Goal: Check status: Check status

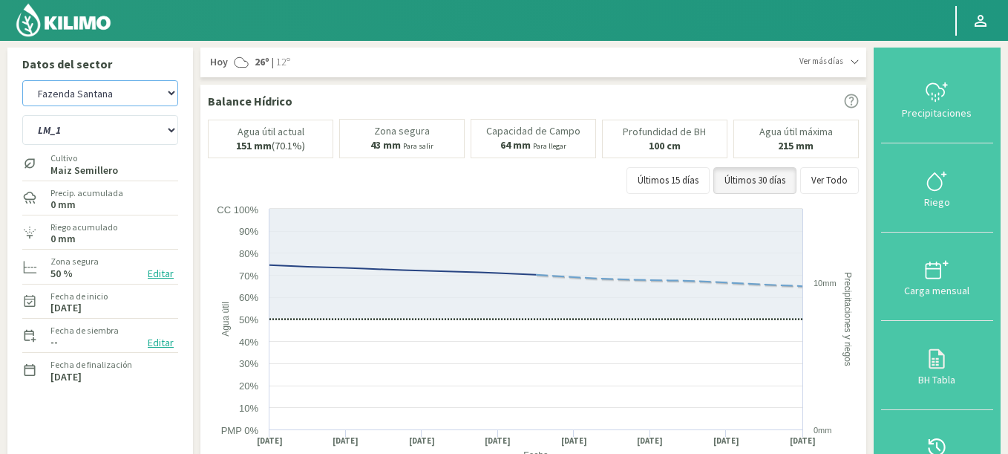
click at [22, 80] on select "Agr. Huertos de Chocalan Agrícola Bakia Agrícola [GEOGRAPHIC_DATA] - IC Agrícol…" at bounding box center [100, 93] width 156 height 26
select select "707: Object"
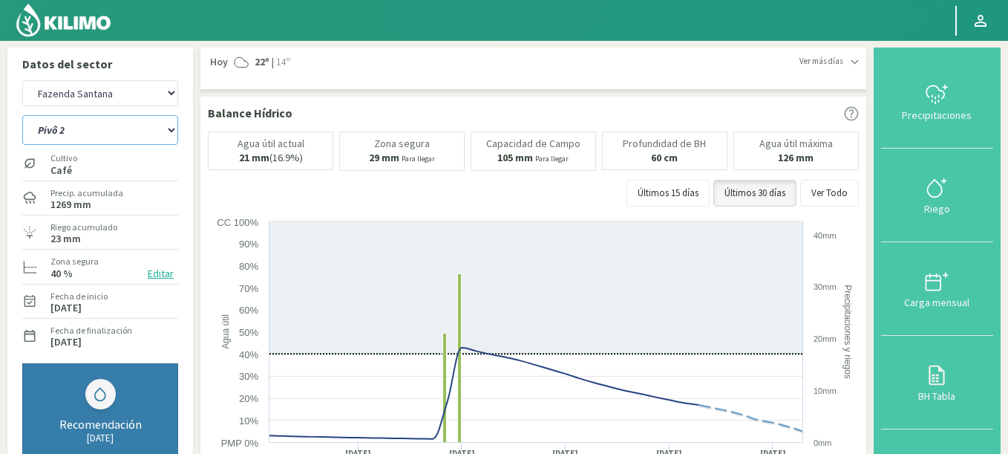
click at [22, 115] on select "Pivô 1 Pivô 2 Pivô 3 Pivô 4 Pivô 5 Talhao 4B Talhão Pedrão" at bounding box center [100, 130] width 156 height 30
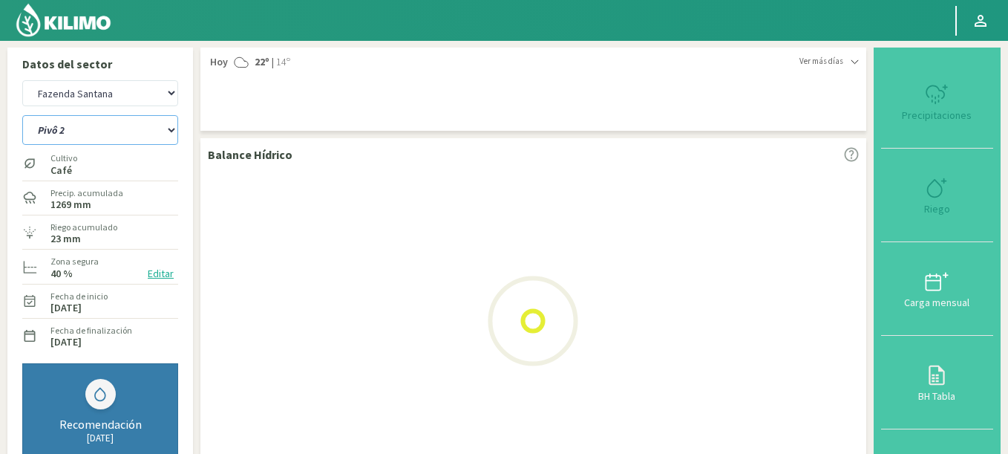
select select "7: Object"
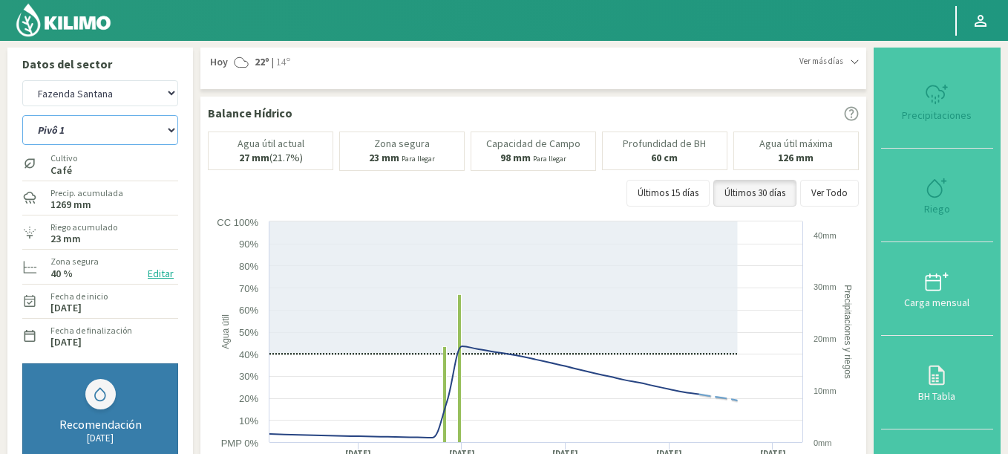
select select "1007: Object"
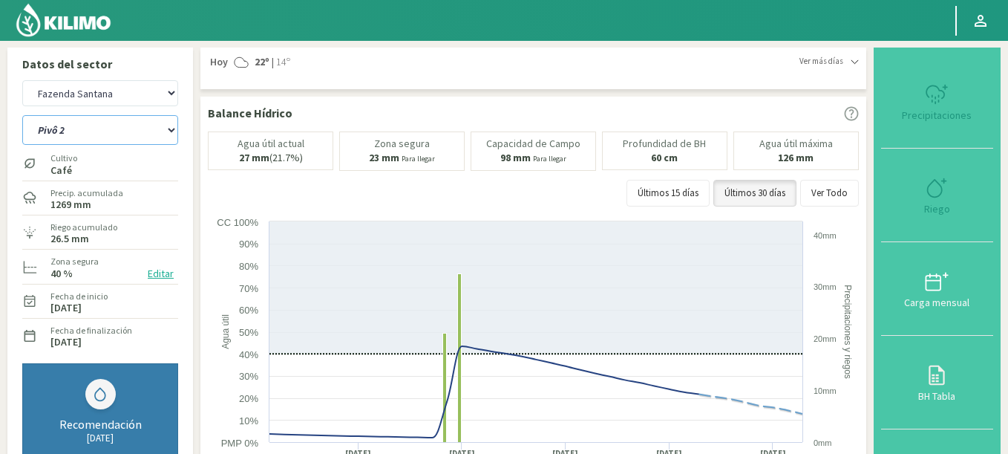
click at [22, 115] on select "Pivô 1 Pivô 2 Pivô 3 Pivô 4 Pivô 5 Talhao 4B Talhão Pedrão" at bounding box center [100, 130] width 156 height 30
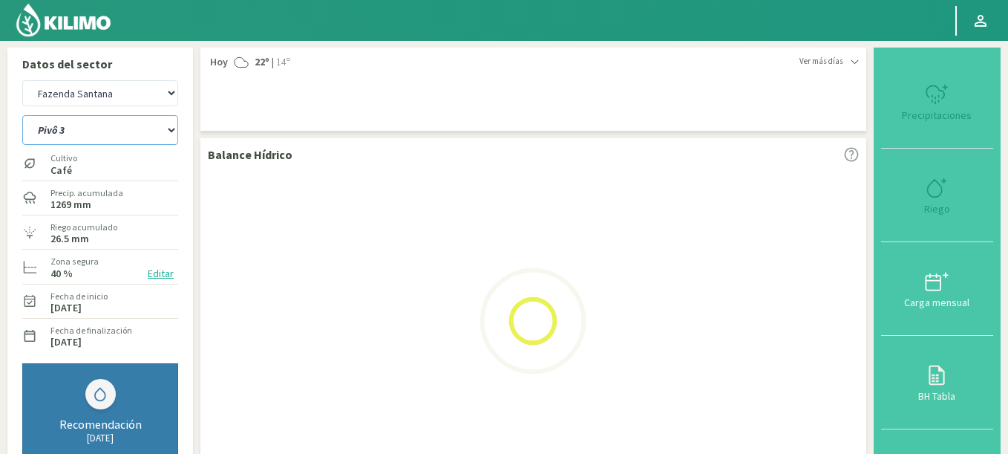
select select "15: Object"
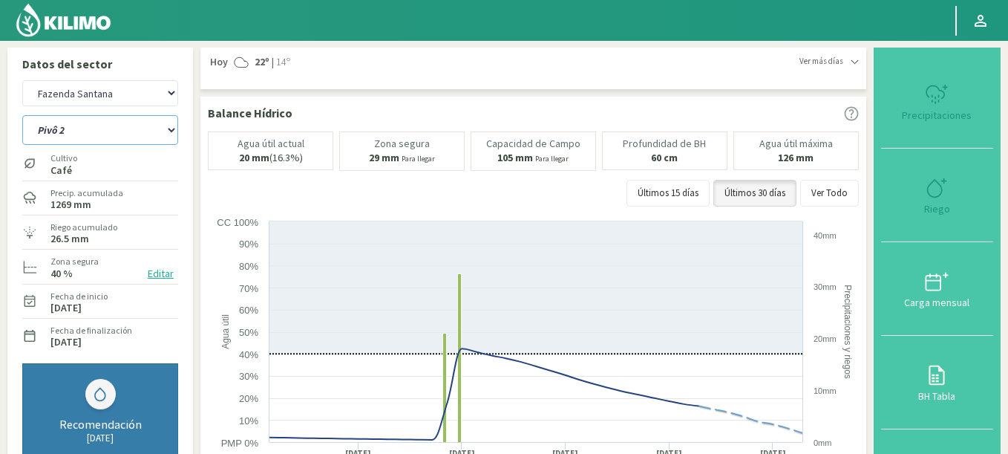
select select "1307: Object"
click at [22, 115] on select "Pivô 1 Pivô 2 Pivô 3 Pivô 4 Pivô 5 Talhao 4B Talhão Pedrão" at bounding box center [100, 130] width 156 height 30
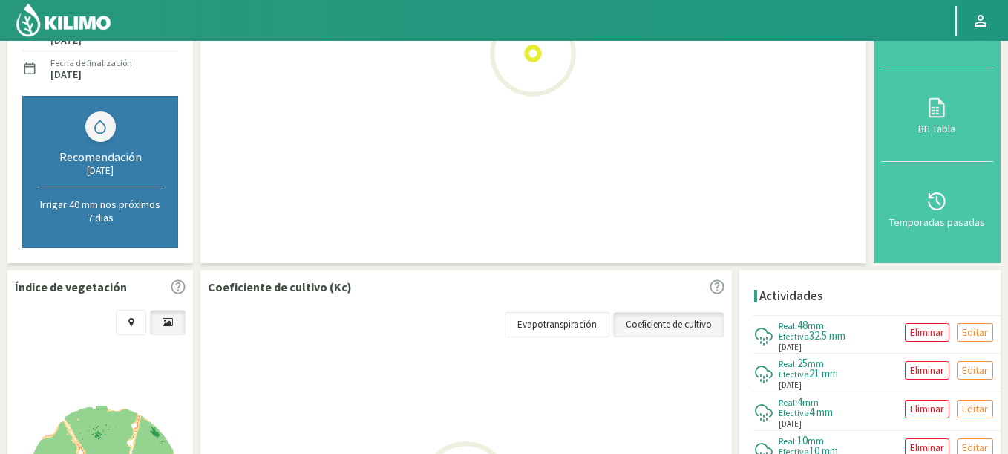
select select "23: Object"
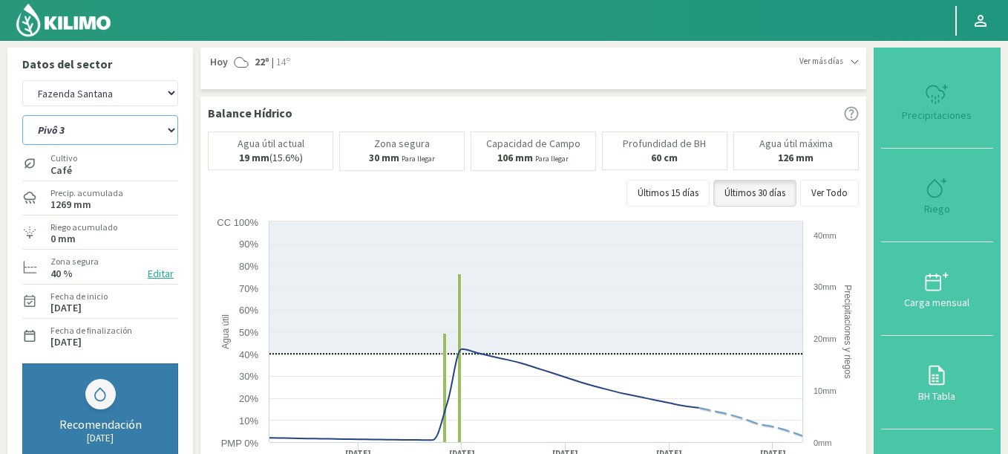
select select "1607: Object"
click at [22, 115] on select "Pivô 1 Pivô 2 Pivô 3 Pivô 4 Pivô 5 Talhao 4B Talhão Pedrão" at bounding box center [100, 130] width 156 height 30
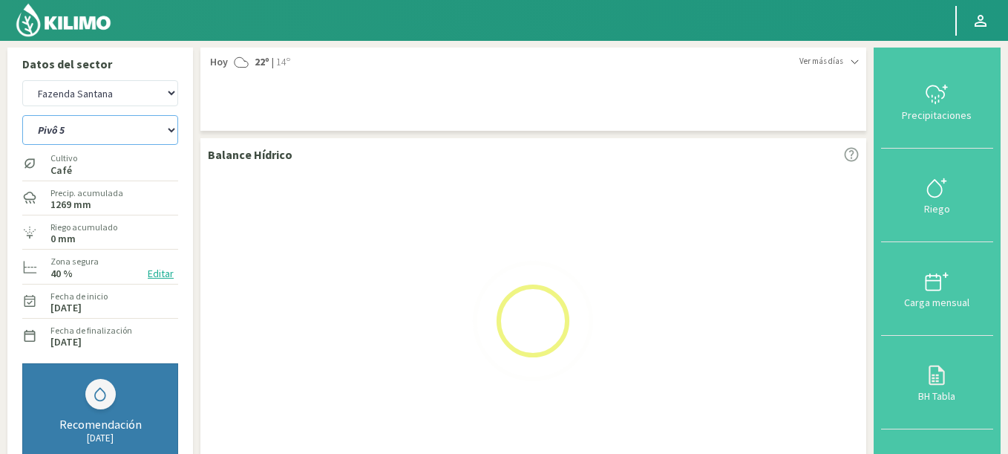
select select "31: Object"
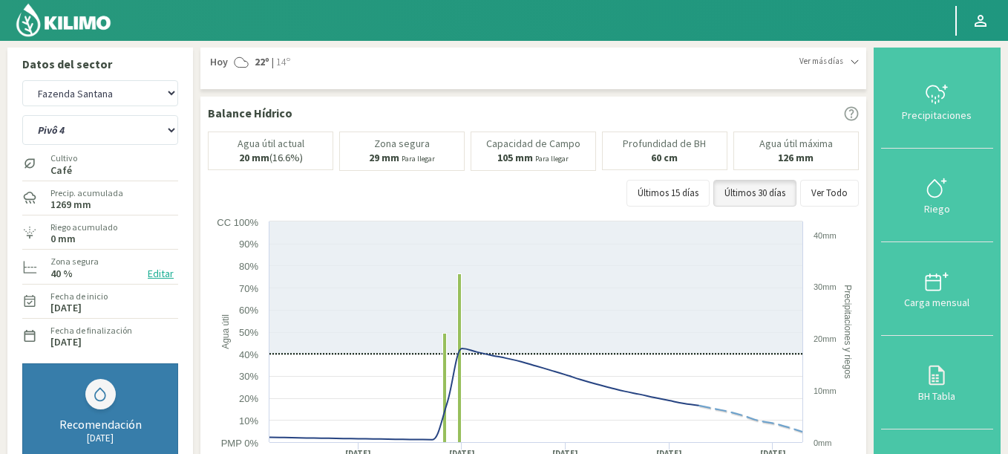
select select "1907: Object"
click at [829, 65] on span "Ver más días" at bounding box center [822, 61] width 44 height 13
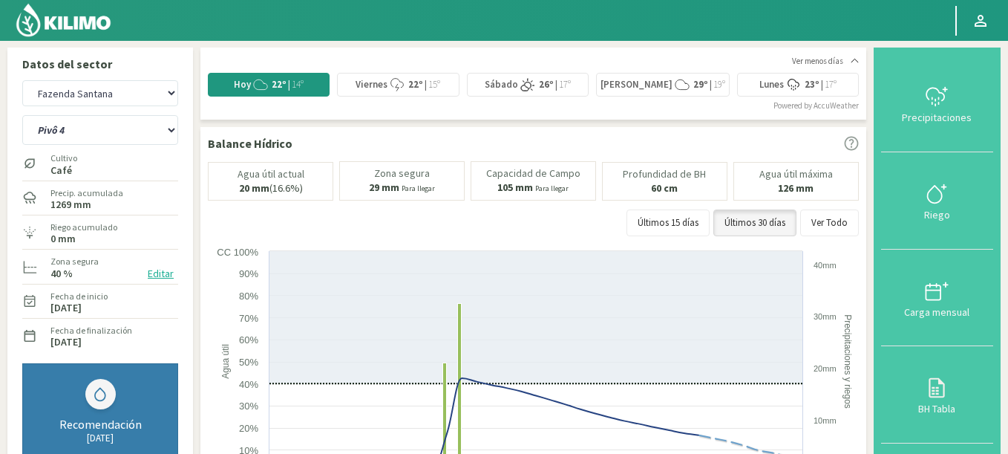
select select "39: Object"
click at [382, 82] on span "Viernes" at bounding box center [372, 84] width 32 height 13
click at [399, 93] on svg-icon at bounding box center [397, 88] width 15 height 13
click at [22, 80] on select "Agr. Huertos de Chocalan Agrícola Bakia Agrícola [GEOGRAPHIC_DATA] - IC Agrícol…" at bounding box center [100, 93] width 156 height 26
select select "2202: Object"
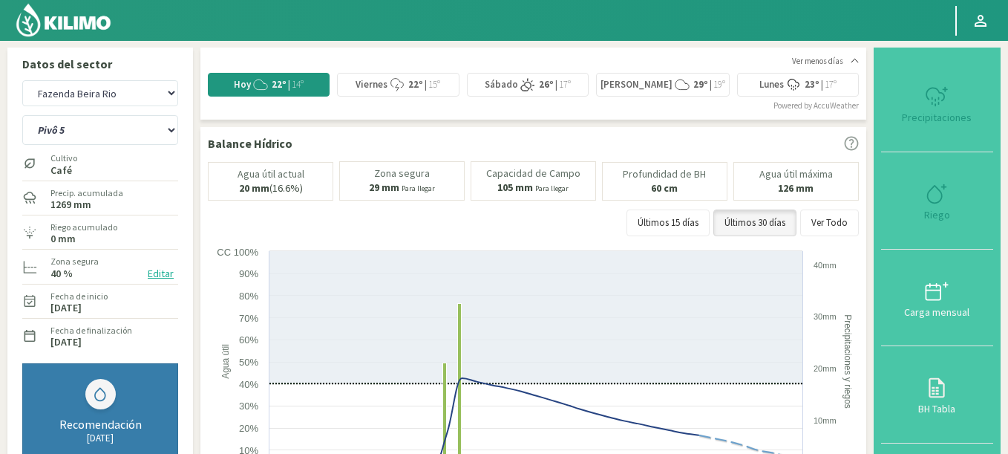
select select "42: Object"
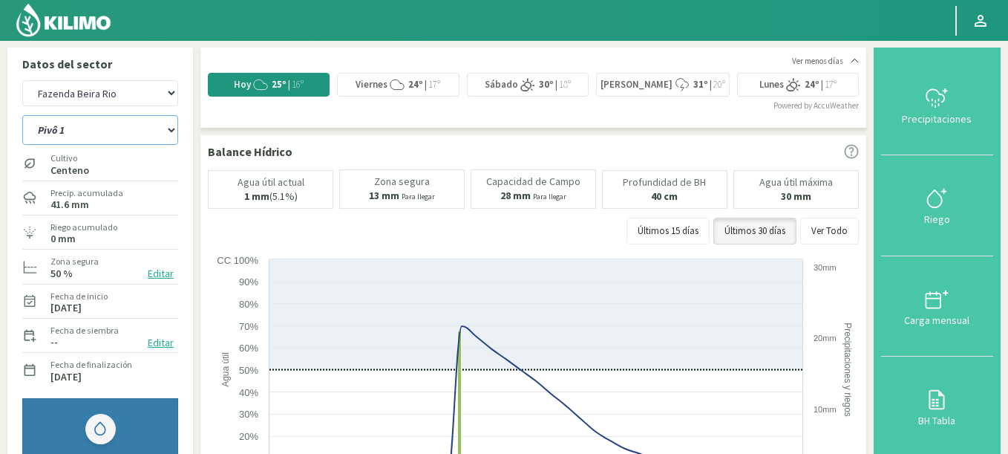
click at [66, 137] on select "Pivô 1 Pivô 2 A Pivô 2 B Pivô 3" at bounding box center [100, 130] width 156 height 30
